Goal: Task Accomplishment & Management: Use online tool/utility

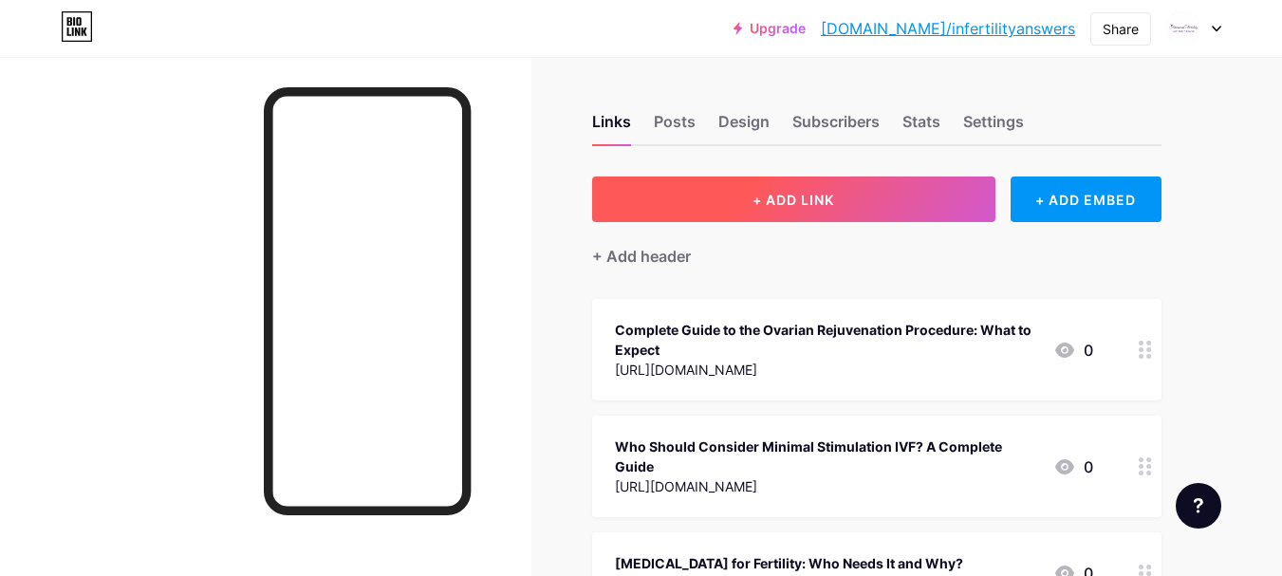
click at [602, 202] on button "+ ADD LINK" at bounding box center [793, 200] width 403 height 46
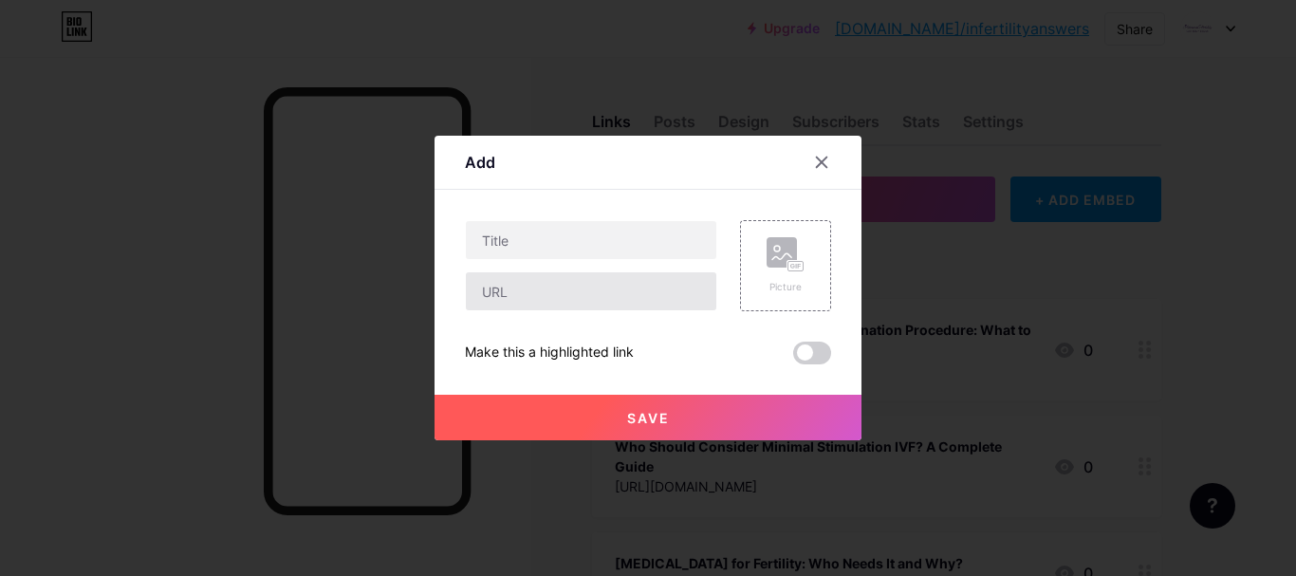
drag, startPoint x: 536, startPoint y: 315, endPoint x: 542, endPoint y: 301, distance: 15.3
click at [537, 310] on div "Picture Make this a highlighted link Save" at bounding box center [648, 292] width 366 height 144
click at [544, 283] on input "text" at bounding box center [591, 291] width 251 height 38
paste input "[URL][DOMAIN_NAME][MEDICAL_DATA]"
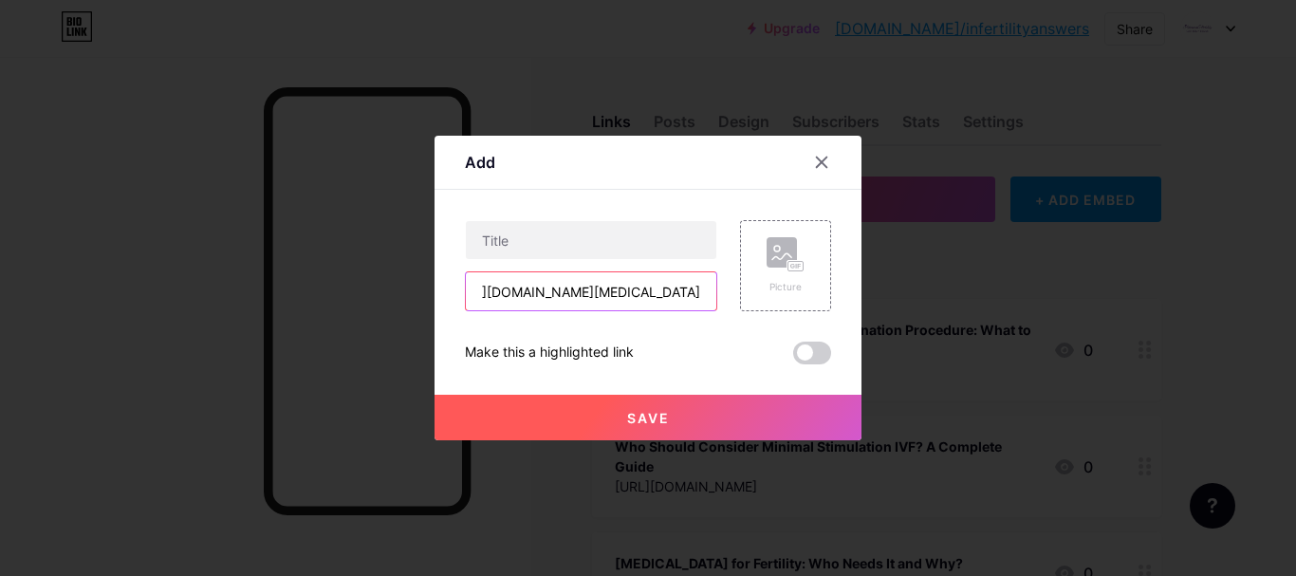
type input "[URL][DOMAIN_NAME][MEDICAL_DATA]"
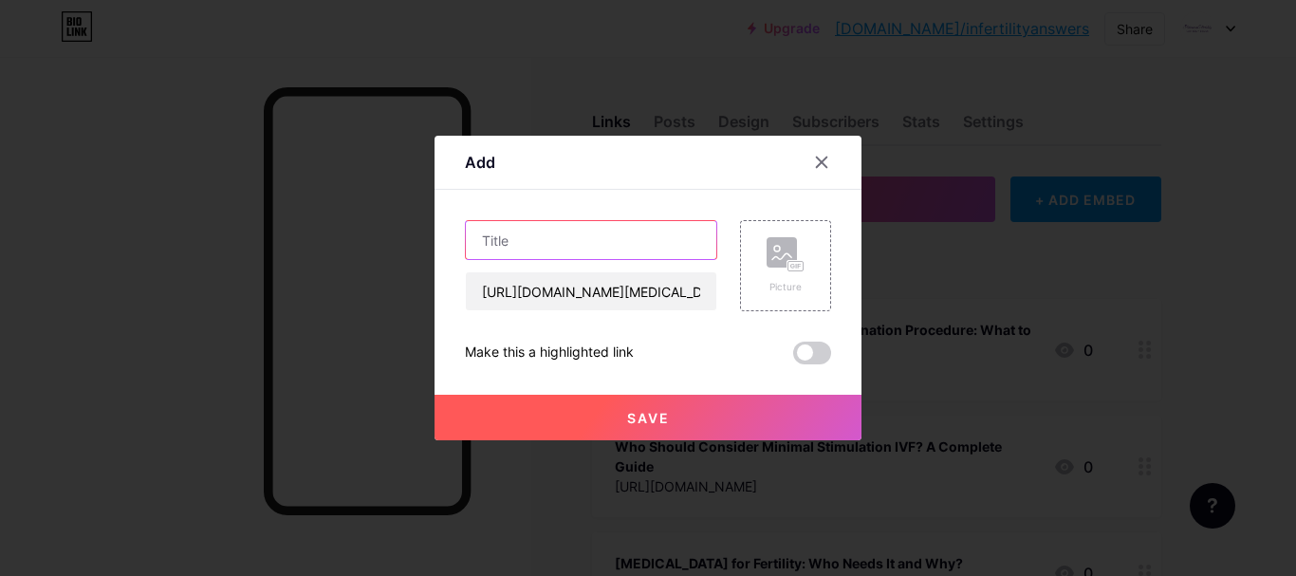
click at [567, 248] on input "text" at bounding box center [591, 240] width 251 height 38
paste input "Best Age to Get Pregnant with [MEDICAL_DATA] Without Risking Fertility"
type input "Best Age to Get Pregnant with [MEDICAL_DATA] Without Risking Fertility"
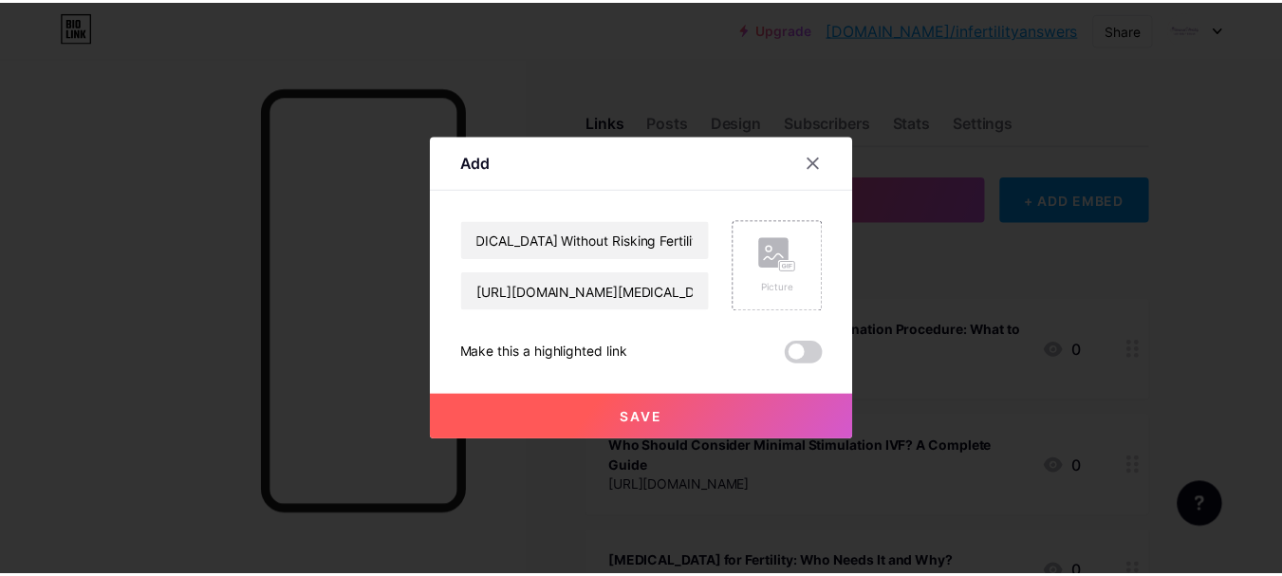
scroll to position [0, 0]
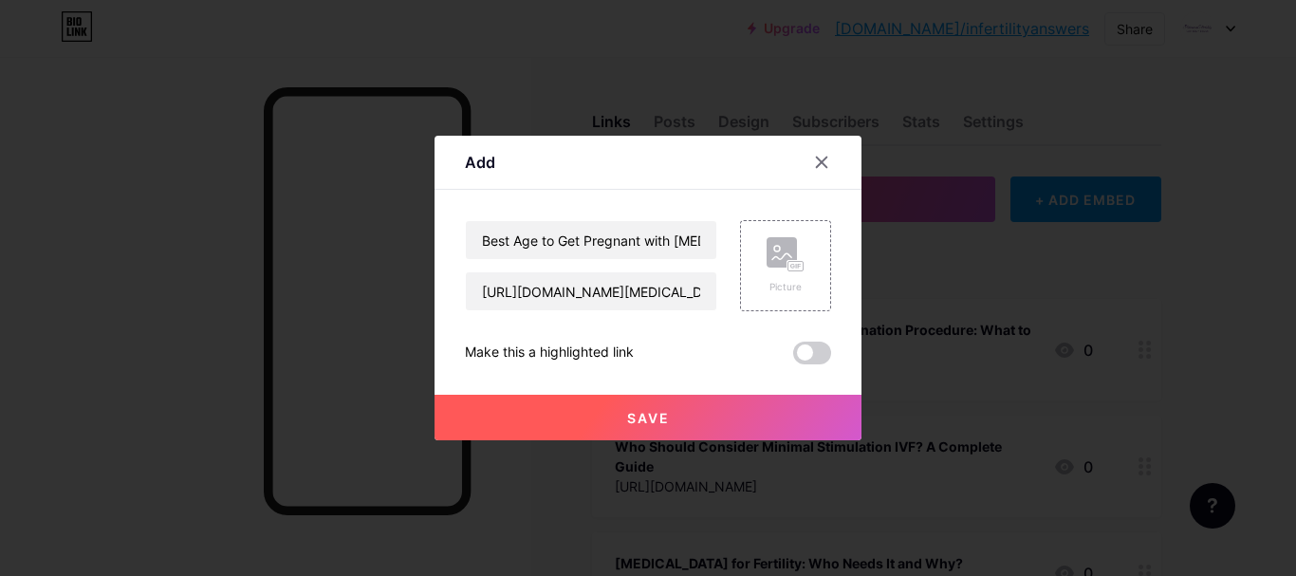
click at [603, 419] on button "Save" at bounding box center [648, 418] width 427 height 46
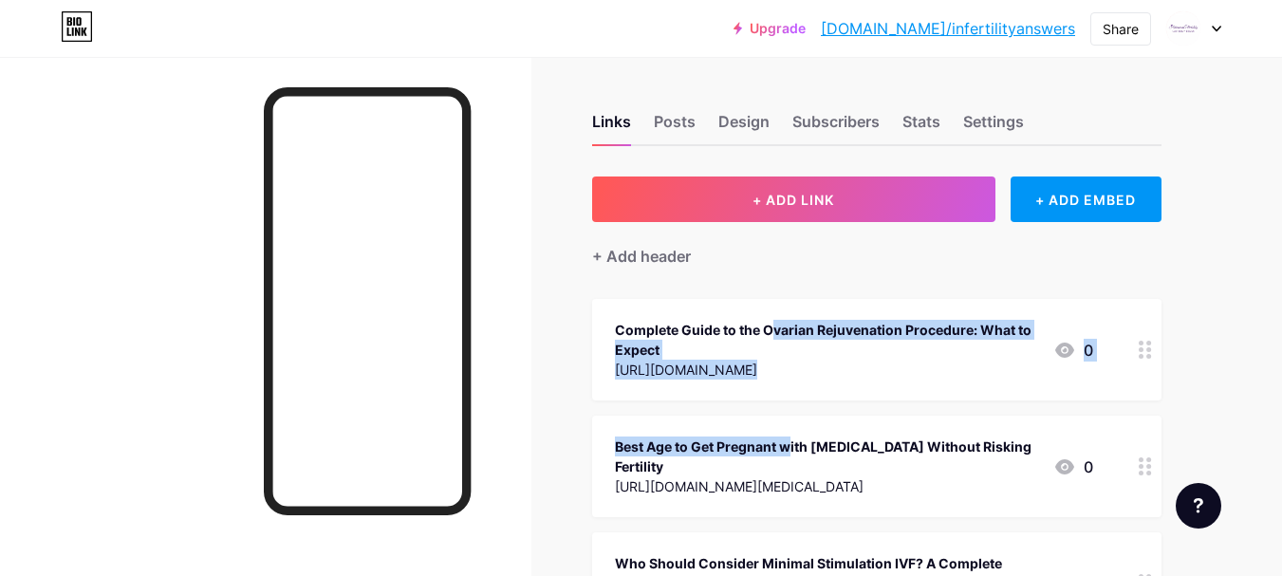
drag, startPoint x: 699, startPoint y: 434, endPoint x: 690, endPoint y: 319, distance: 115.2
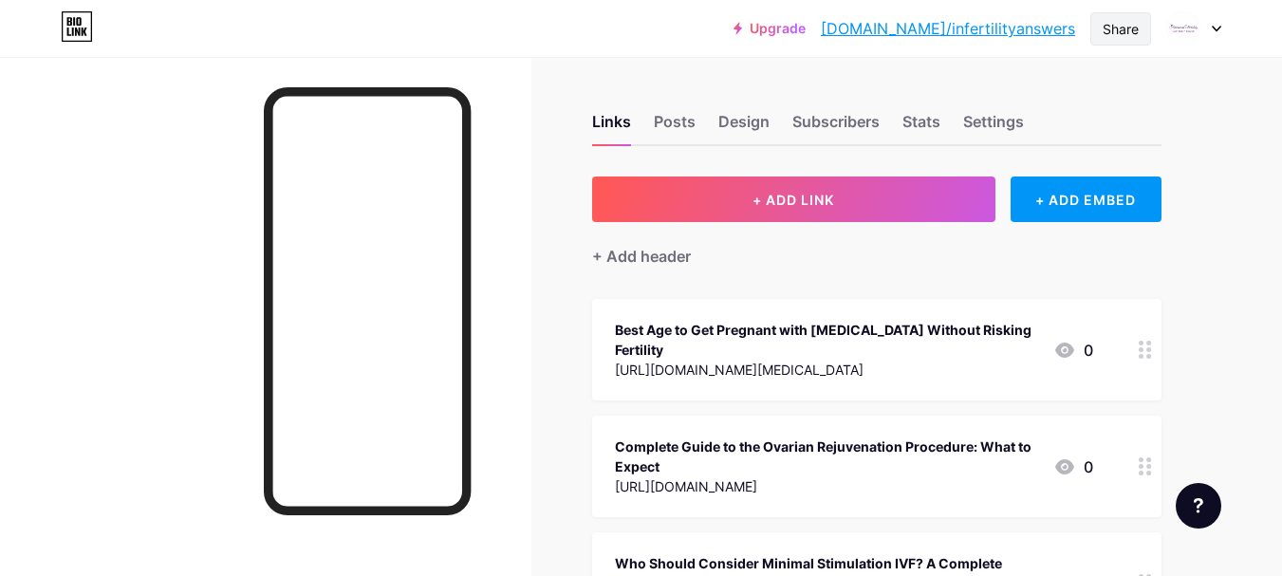
click at [1112, 30] on div "Share" at bounding box center [1121, 29] width 36 height 20
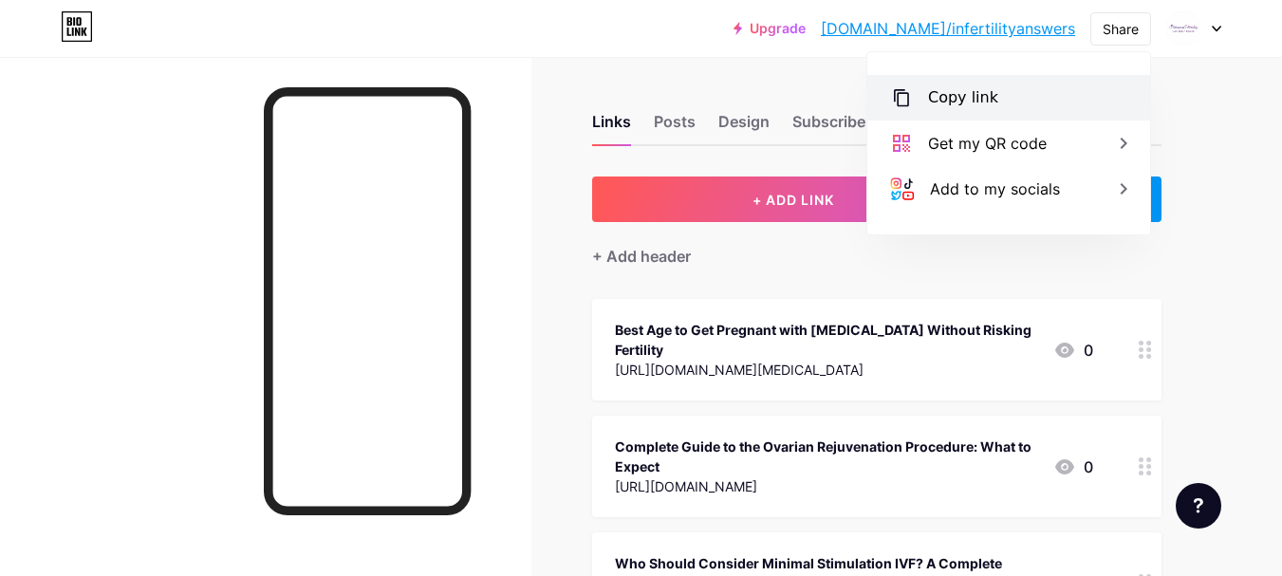
click at [988, 94] on div "Copy link" at bounding box center [963, 97] width 70 height 23
